Goal: Information Seeking & Learning: Learn about a topic

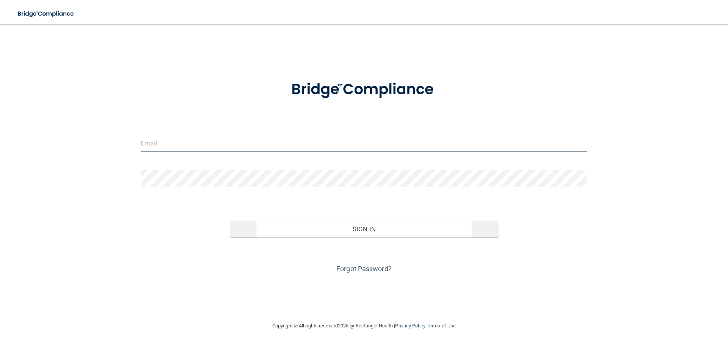
type input "[EMAIL_ADDRESS][DOMAIN_NAME]"
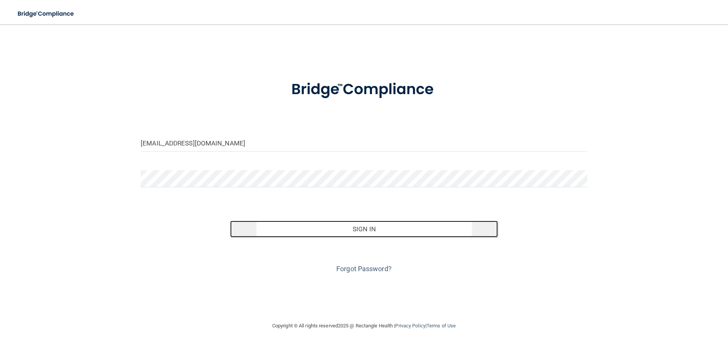
click at [398, 234] on button "Sign In" at bounding box center [364, 228] width 268 height 17
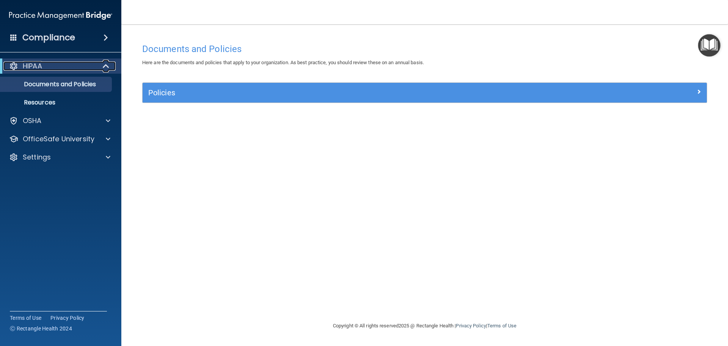
click at [68, 70] on div "HIPAA" at bounding box center [50, 65] width 94 height 9
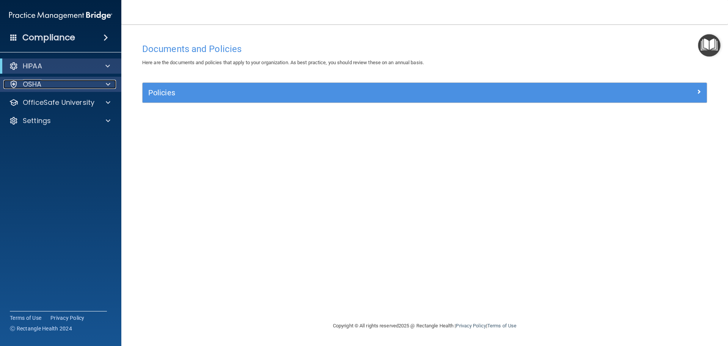
click at [49, 81] on div "OSHA" at bounding box center [50, 84] width 94 height 9
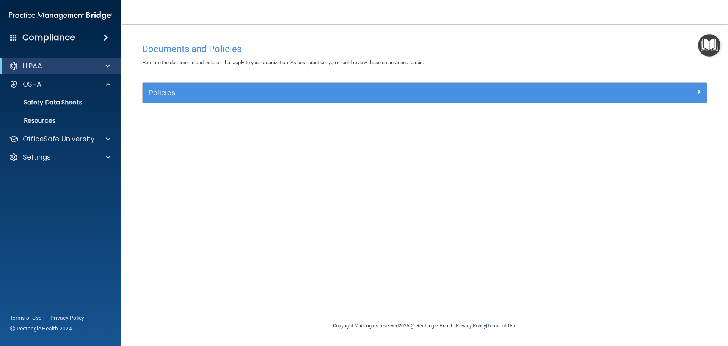
click at [48, 38] on h4 "Compliance" at bounding box center [48, 37] width 53 height 11
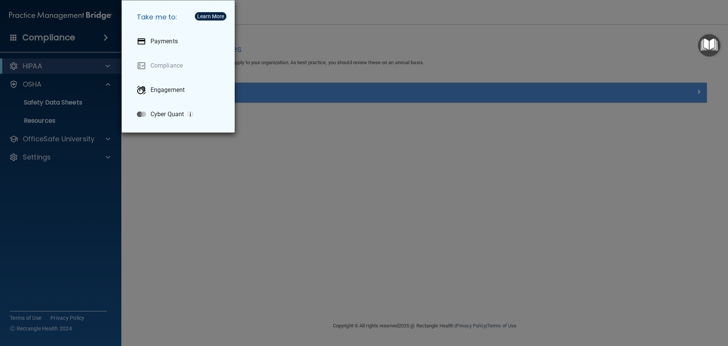
click at [262, 225] on div "Take me to: Payments Compliance Engagement Cyber Quant" at bounding box center [364, 173] width 728 height 346
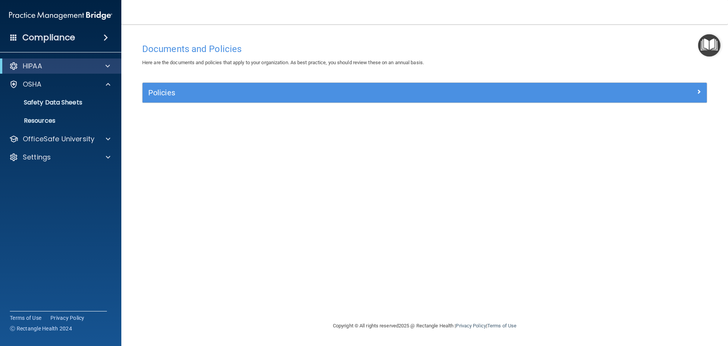
click at [44, 71] on div "HIPAA" at bounding box center [60, 65] width 121 height 15
click at [46, 85] on div "OSHA" at bounding box center [50, 84] width 94 height 9
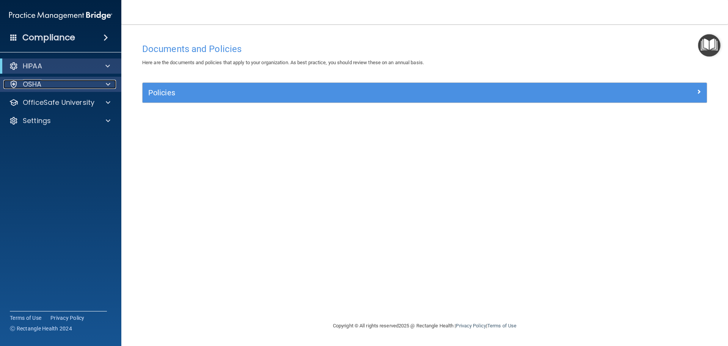
click at [46, 85] on div "OSHA" at bounding box center [50, 84] width 94 height 9
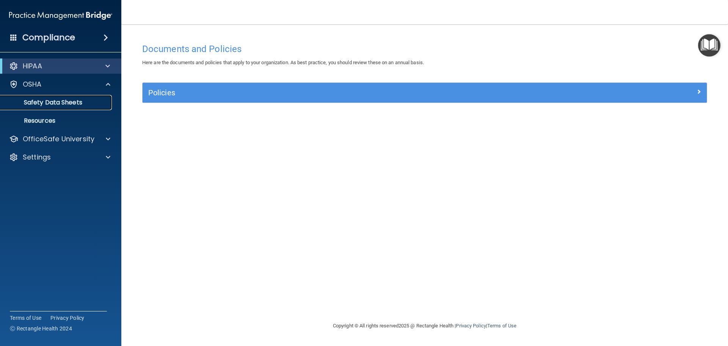
click at [48, 101] on p "Safety Data Sheets" at bounding box center [57, 103] width 104 height 8
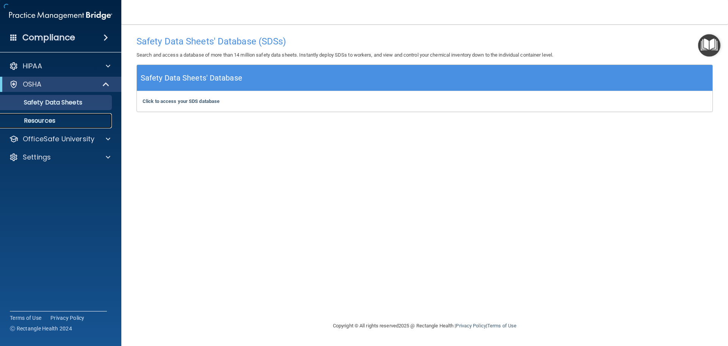
click at [44, 121] on p "Resources" at bounding box center [57, 121] width 104 height 8
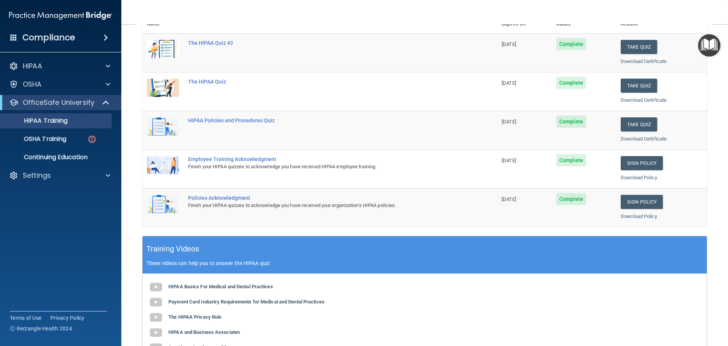
scroll to position [114, 0]
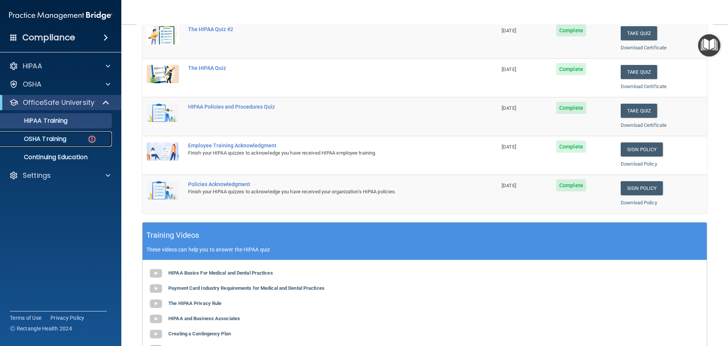
click at [58, 142] on p "OSHA Training" at bounding box center [35, 139] width 61 height 8
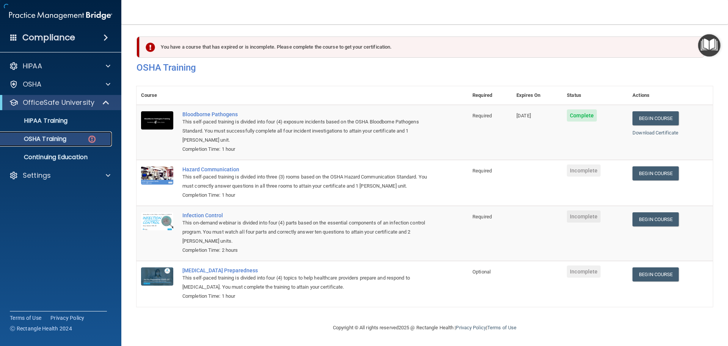
scroll to position [13, 0]
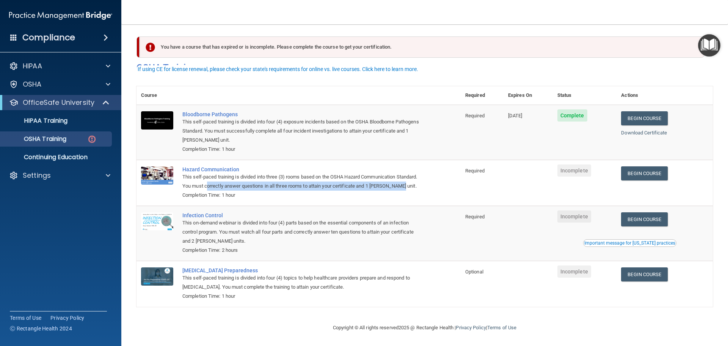
click at [232, 182] on div "This self-paced training is divided into three (3) rooms based on the OSHA Haza…" at bounding box center [303, 181] width 241 height 18
click at [655, 166] on link "Begin Course" at bounding box center [644, 173] width 46 height 14
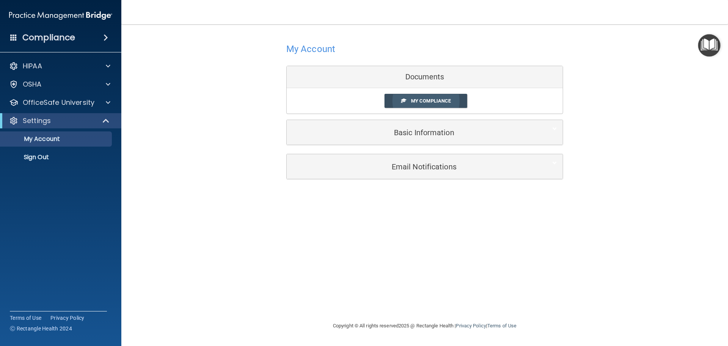
click at [406, 102] on link "My Compliance" at bounding box center [426, 101] width 83 height 14
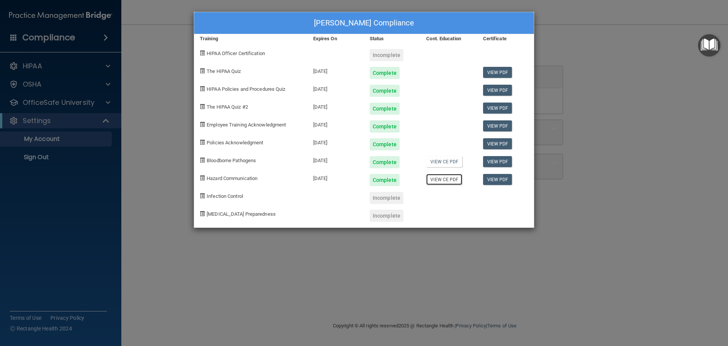
click at [444, 181] on link "View CE PDF" at bounding box center [444, 179] width 36 height 11
click at [225, 195] on span "Infection Control" at bounding box center [225, 196] width 36 height 6
click at [384, 193] on div "Incomplete" at bounding box center [387, 198] width 34 height 12
click at [384, 198] on div "Incomplete" at bounding box center [387, 198] width 34 height 12
click at [232, 194] on span "Infection Control" at bounding box center [225, 196] width 36 height 6
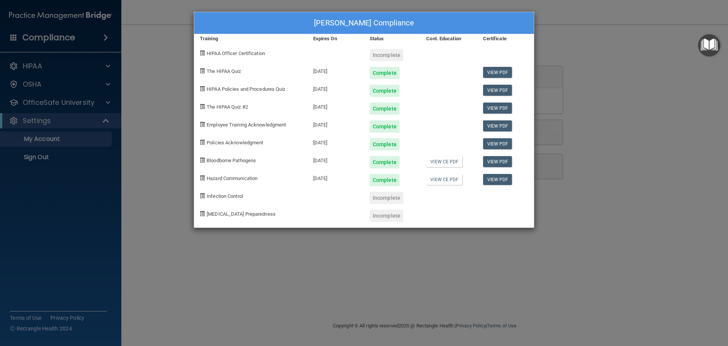
click at [282, 198] on div "Infection Control" at bounding box center [250, 195] width 113 height 18
click at [629, 200] on div "Angela Hall's Compliance Training Expires On Status Cont. Education Certificate…" at bounding box center [364, 173] width 728 height 346
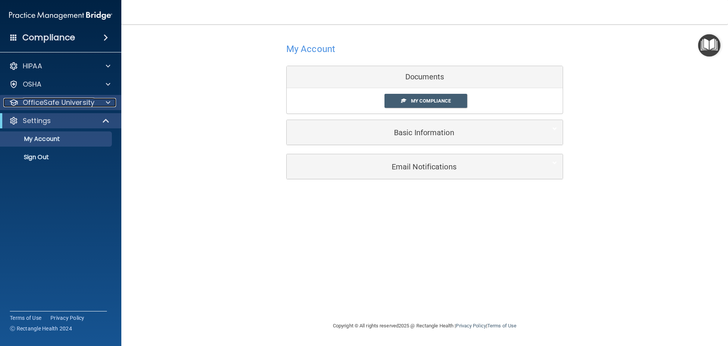
click at [66, 105] on p "OfficeSafe University" at bounding box center [59, 102] width 72 height 9
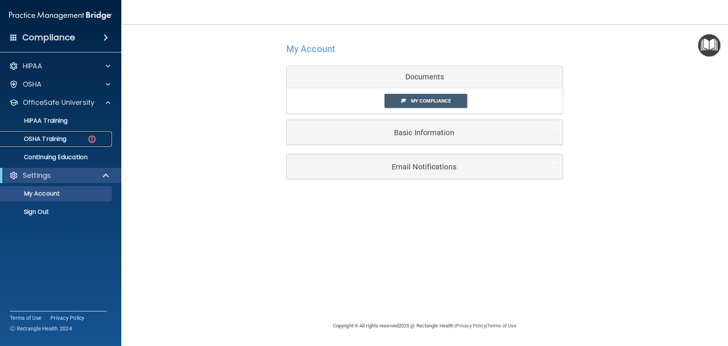
click at [57, 141] on p "OSHA Training" at bounding box center [35, 139] width 61 height 8
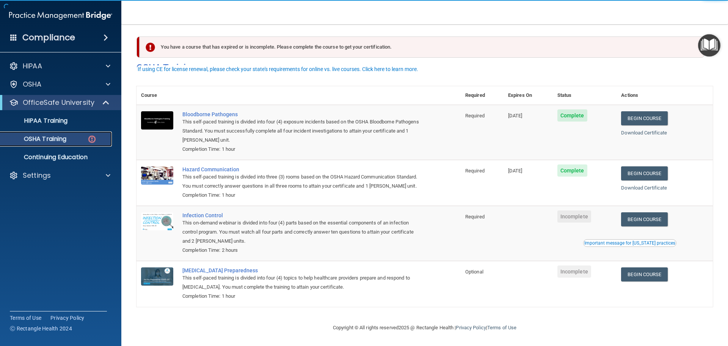
scroll to position [13, 0]
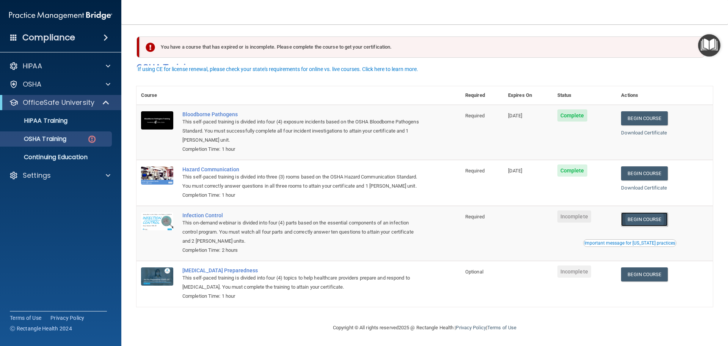
click at [643, 218] on link "Begin Course" at bounding box center [644, 219] width 46 height 14
click at [646, 217] on link "Begin Course" at bounding box center [644, 219] width 46 height 14
click at [639, 216] on link "Begin Course" at bounding box center [644, 219] width 46 height 14
click at [655, 216] on link "Begin Course" at bounding box center [644, 219] width 46 height 14
click at [618, 242] on div "Important message for California practices" at bounding box center [630, 243] width 91 height 5
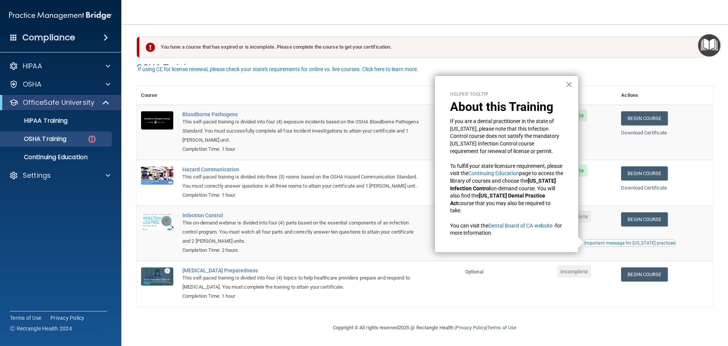
click at [569, 83] on button "×" at bounding box center [569, 84] width 7 height 12
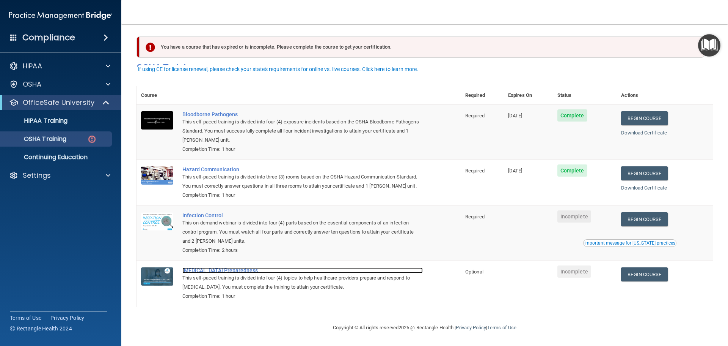
click at [205, 270] on div "COVID-19 Preparedness" at bounding box center [303, 270] width 241 height 6
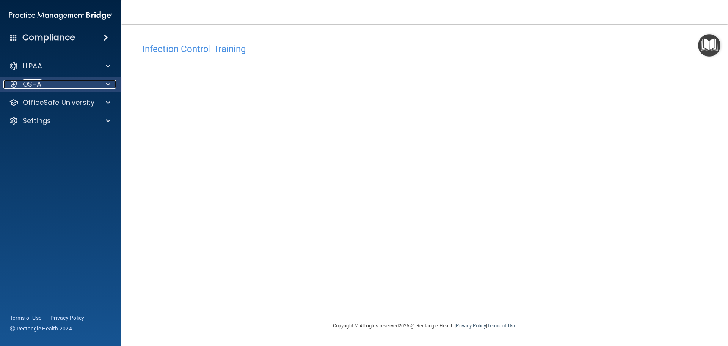
click at [49, 84] on div "OSHA" at bounding box center [50, 84] width 94 height 9
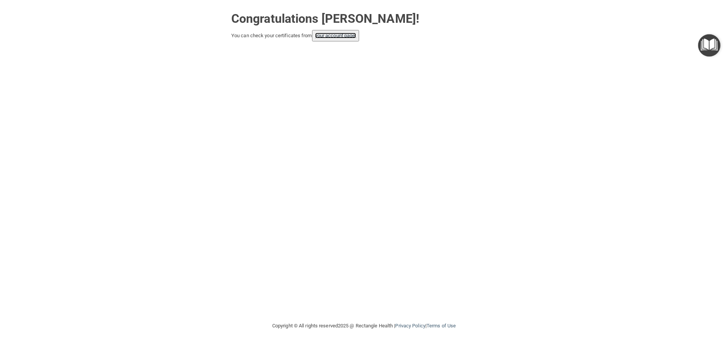
click at [325, 36] on link "your account page!" at bounding box center [335, 36] width 41 height 6
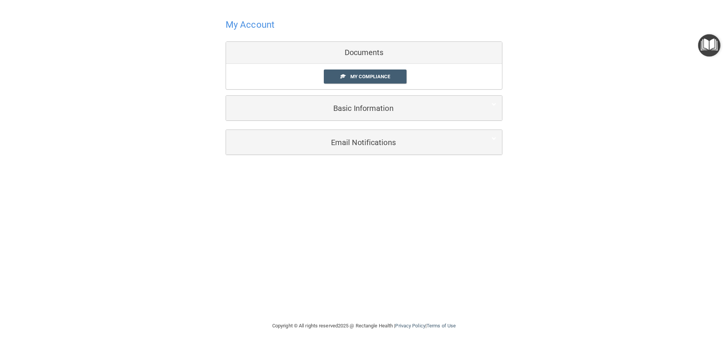
click at [256, 27] on h4 "My Account" at bounding box center [250, 25] width 49 height 10
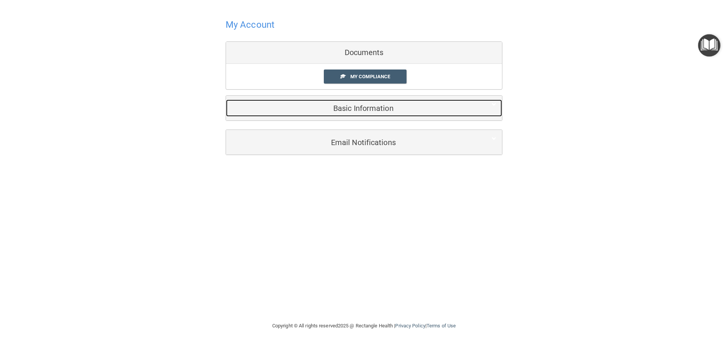
click at [361, 106] on h5 "Basic Information" at bounding box center [353, 108] width 242 height 8
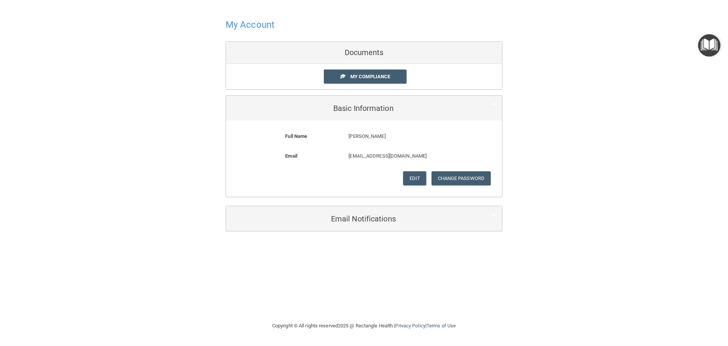
click at [372, 57] on div "Documents" at bounding box center [364, 53] width 276 height 22
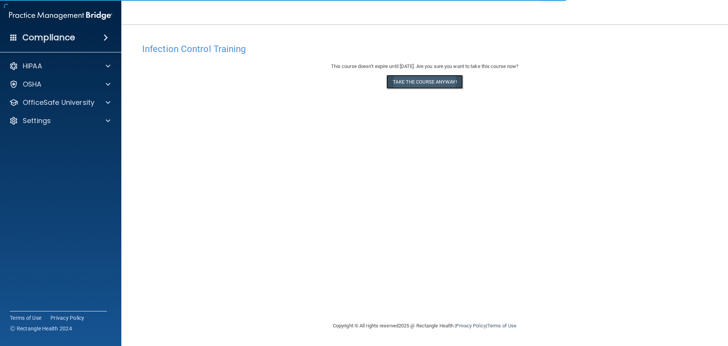
click at [425, 88] on button "Take the course anyway!" at bounding box center [425, 82] width 76 height 14
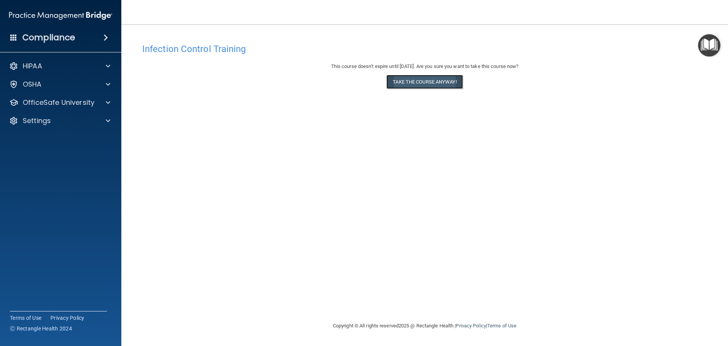
click at [423, 83] on button "Take the course anyway!" at bounding box center [425, 82] width 76 height 14
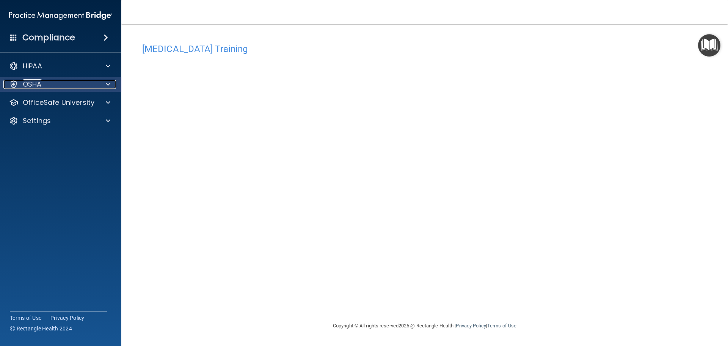
click at [79, 85] on div "OSHA" at bounding box center [50, 84] width 94 height 9
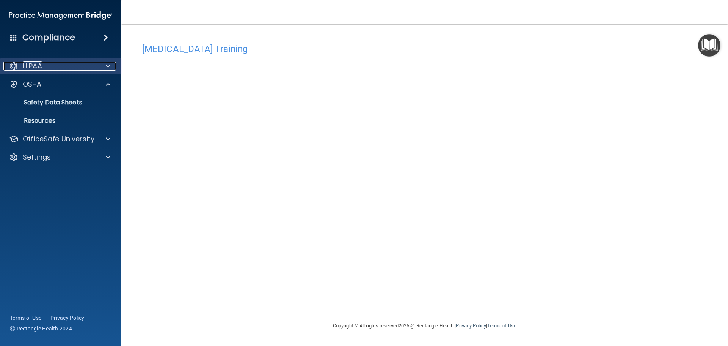
click at [35, 69] on p "HIPAA" at bounding box center [32, 65] width 19 height 9
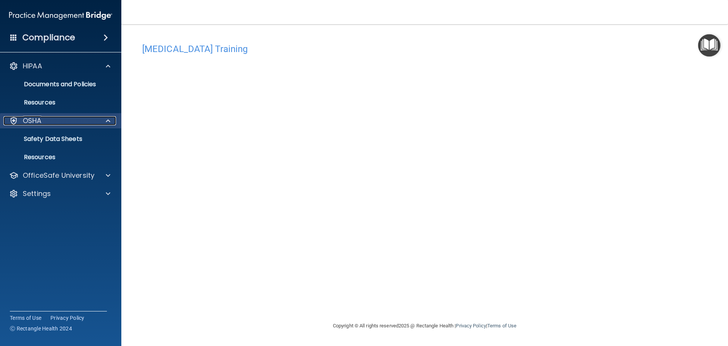
click at [34, 116] on p "OSHA" at bounding box center [32, 120] width 19 height 9
click at [42, 132] on link "Safety Data Sheets" at bounding box center [52, 138] width 120 height 15
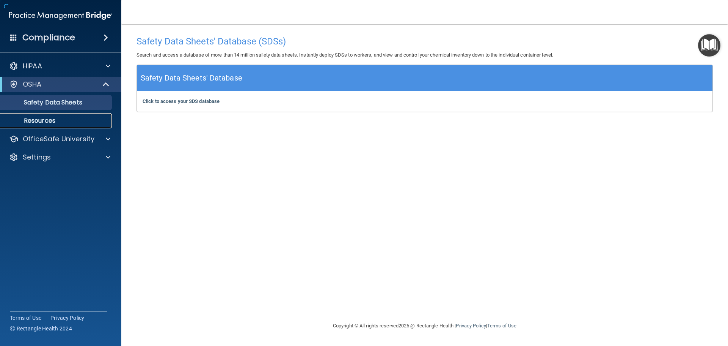
click at [41, 125] on link "Resources" at bounding box center [52, 120] width 120 height 15
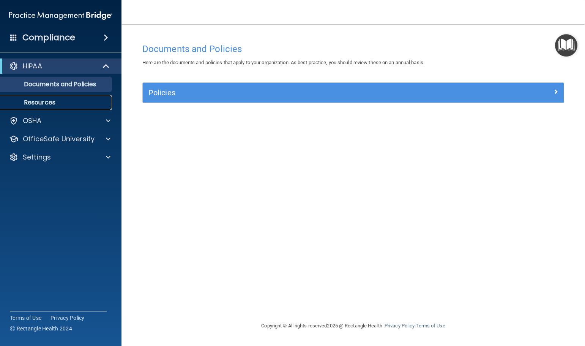
click at [49, 100] on p "Resources" at bounding box center [57, 103] width 104 height 8
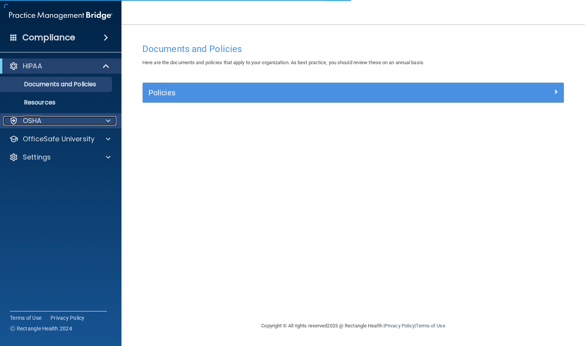
click at [37, 120] on p "OSHA" at bounding box center [32, 120] width 19 height 9
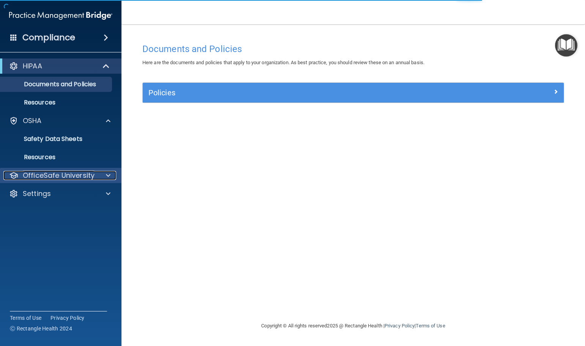
click at [41, 171] on p "OfficeSafe University" at bounding box center [59, 175] width 72 height 9
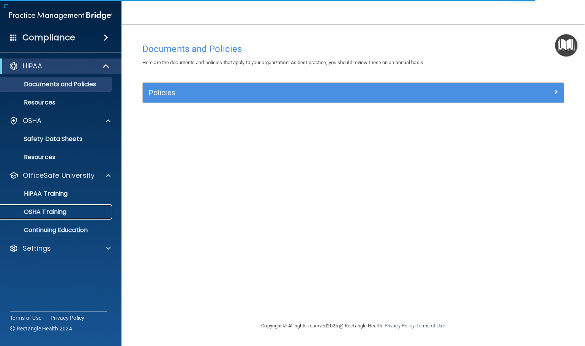
click at [47, 209] on p "OSHA Training" at bounding box center [35, 212] width 61 height 8
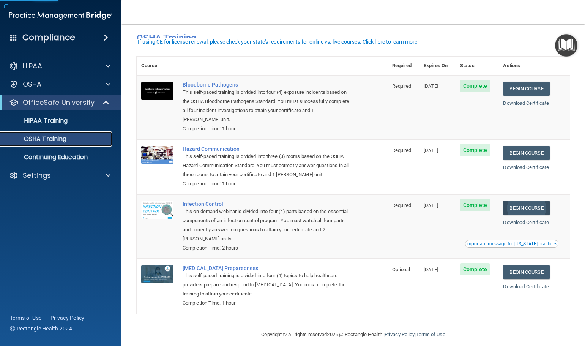
scroll to position [19, 0]
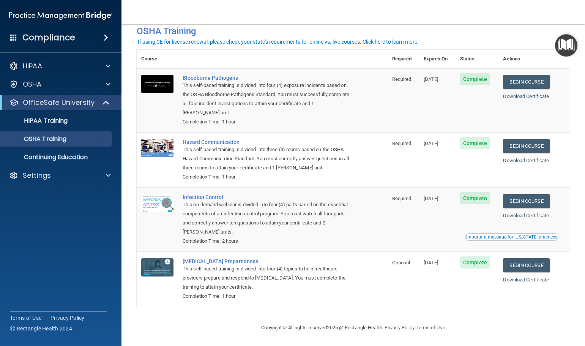
click at [472, 263] on span "Complete" at bounding box center [475, 262] width 30 height 12
click at [529, 279] on link "Download Certificate" at bounding box center [526, 280] width 46 height 6
click at [527, 160] on link "Download Certificate" at bounding box center [526, 160] width 46 height 6
click at [513, 217] on link "Download Certificate" at bounding box center [526, 215] width 46 height 6
click at [522, 93] on link "Download Certificate" at bounding box center [526, 96] width 46 height 6
